Goal: Complete application form

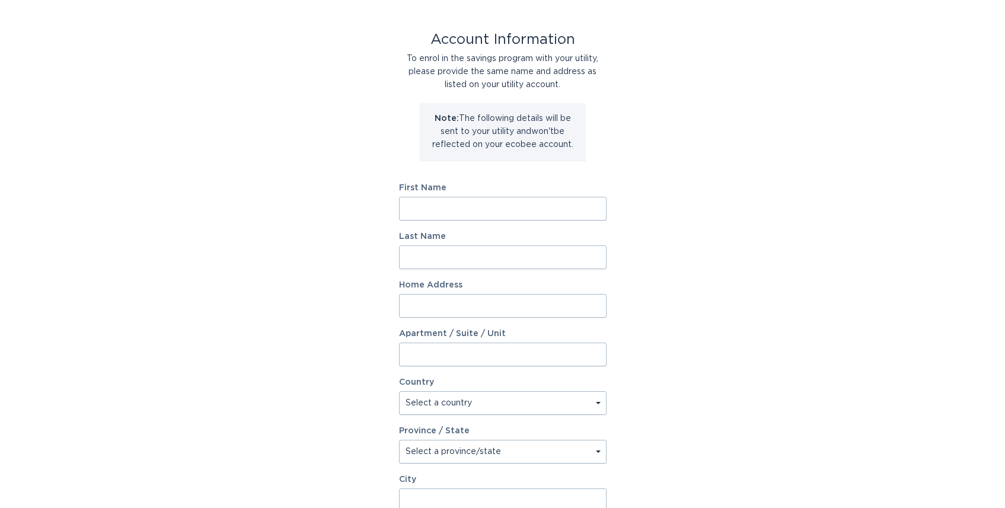
scroll to position [47, 0]
click at [417, 208] on input "First Name" at bounding box center [502, 208] width 207 height 24
type input "[PERSON_NAME]"
type input "1712 Winthrop Ln"
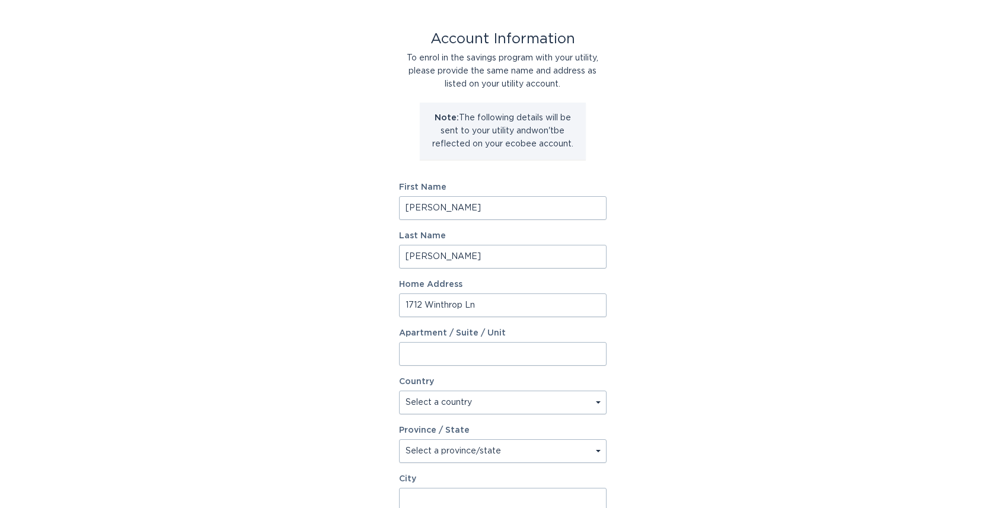
select select "US"
select select "MI"
type input "4"
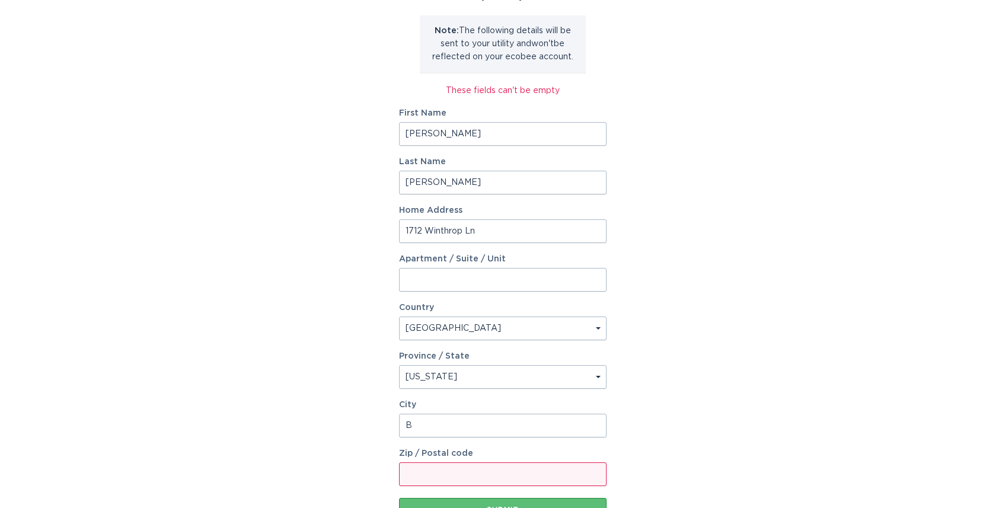
scroll to position [226, 0]
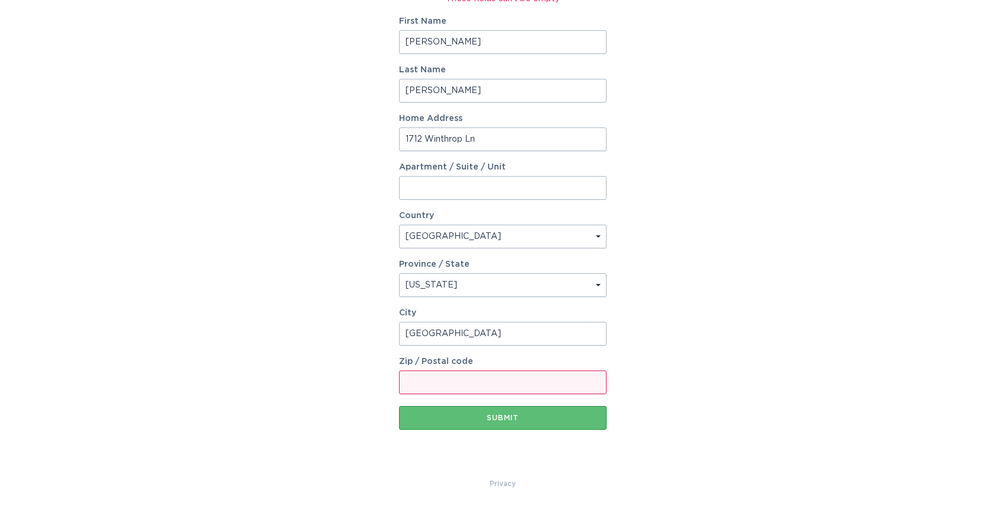
type input "[GEOGRAPHIC_DATA]"
type input "48009"
click at [333, 243] on div "Account Information To enrol in the savings program with your utility, please p…" at bounding box center [502, 143] width 1005 height 668
click at [464, 416] on div "Submit" at bounding box center [503, 417] width 196 height 7
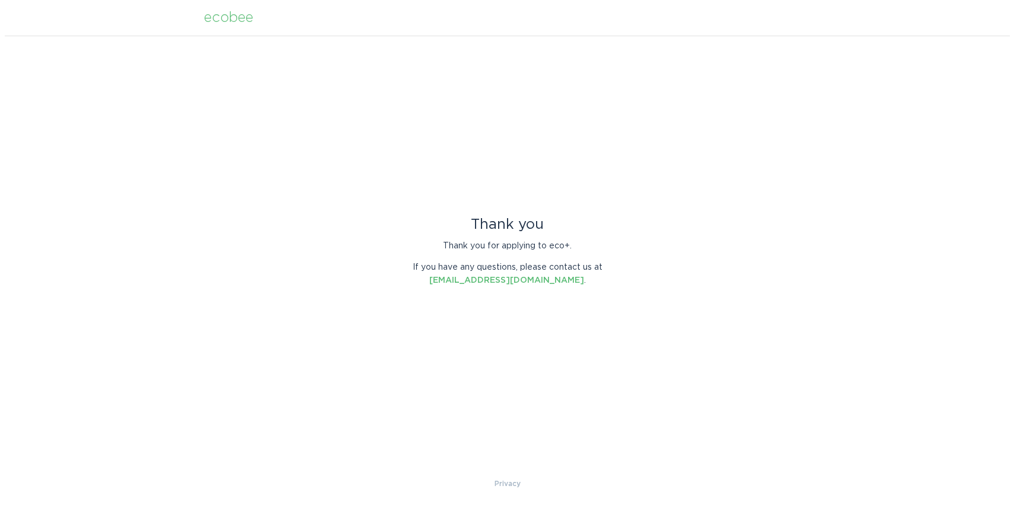
scroll to position [0, 0]
